Goal: Task Accomplishment & Management: Use online tool/utility

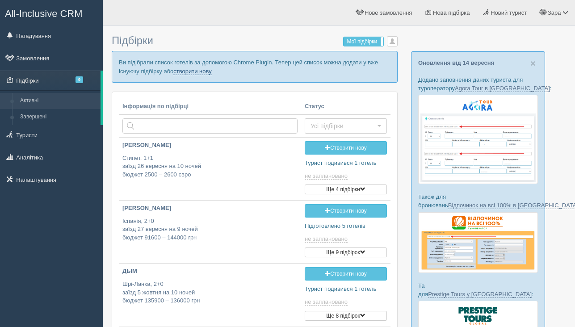
click at [211, 72] on link "створити нову" at bounding box center [192, 71] width 38 height 7
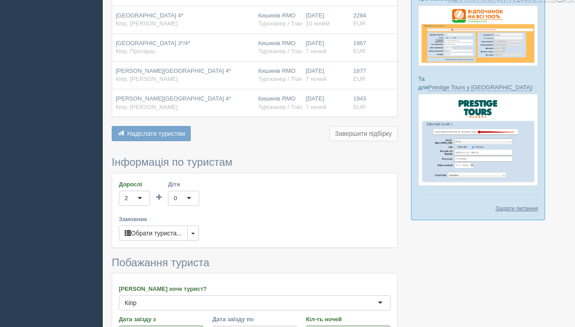
scroll to position [213, 0]
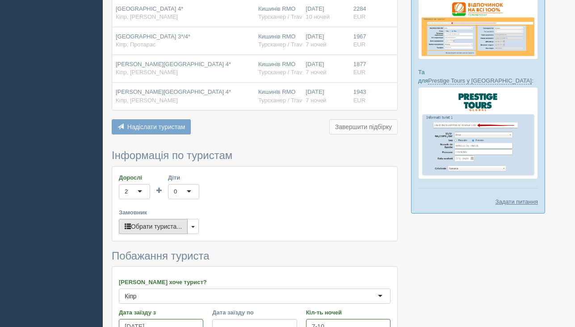
click at [160, 231] on button "Обрати туриста..." at bounding box center [153, 226] width 69 height 15
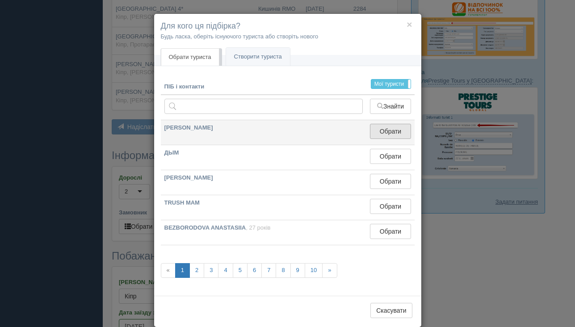
click at [400, 131] on button "Обрати" at bounding box center [390, 131] width 41 height 15
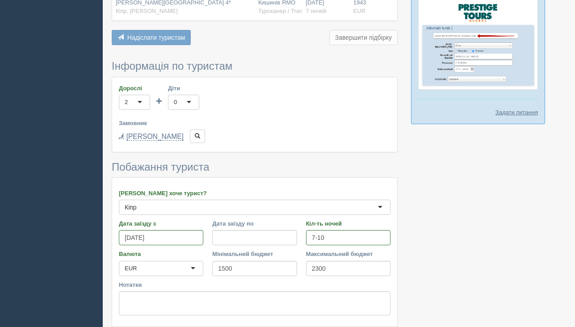
scroll to position [372, 0]
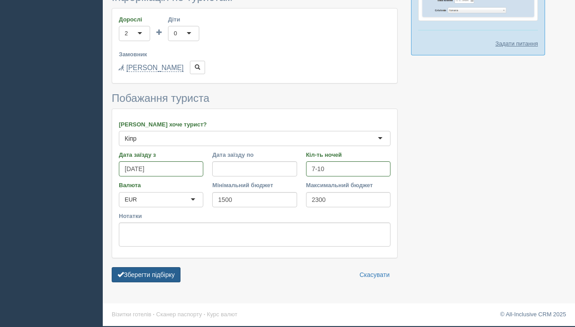
click at [163, 276] on button "Зберегти підбірку" at bounding box center [146, 274] width 69 height 15
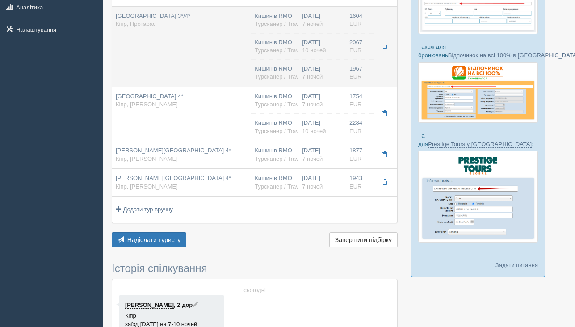
scroll to position [163, 0]
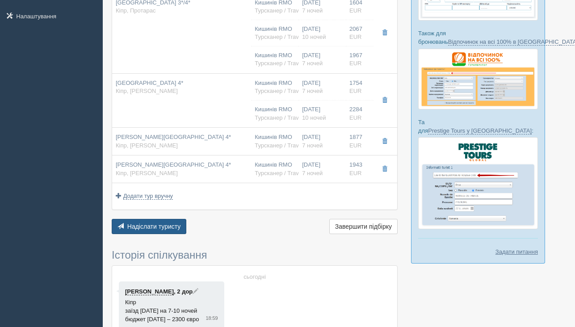
click at [166, 232] on button "Надіслати туристу Надіслати" at bounding box center [149, 226] width 75 height 15
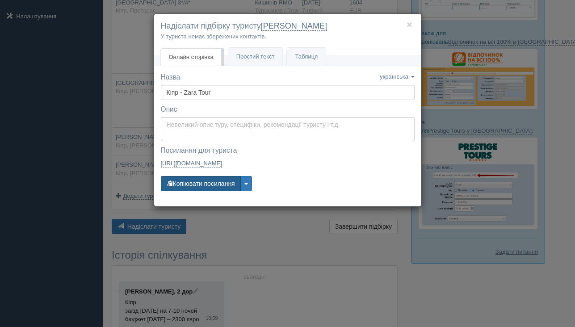
click at [224, 178] on button "Копіювати посилання" at bounding box center [201, 183] width 80 height 15
